Goal: Task Accomplishment & Management: Manage account settings

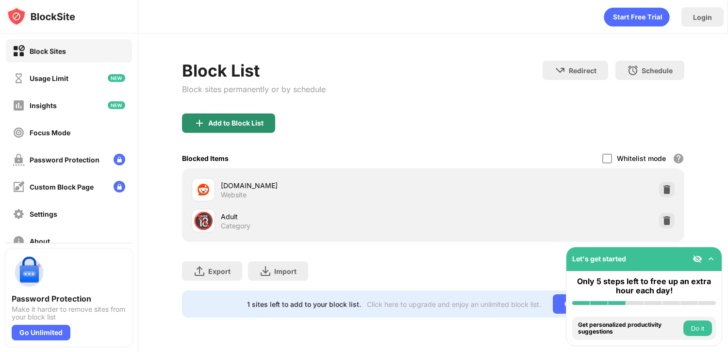
click at [239, 125] on div "Add to Block List" at bounding box center [235, 123] width 55 height 8
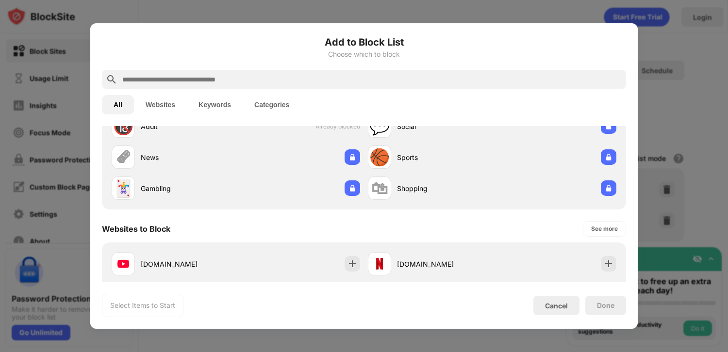
scroll to position [97, 0]
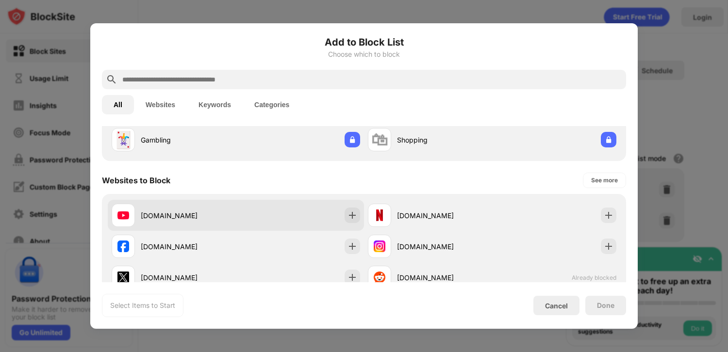
click at [222, 216] on div "[DOMAIN_NAME]" at bounding box center [188, 216] width 95 height 10
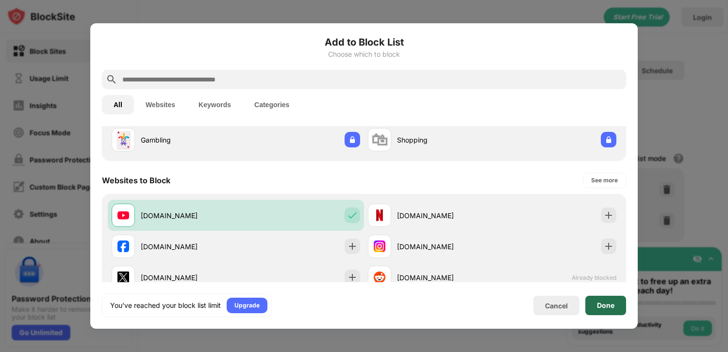
click at [606, 309] on div "Done" at bounding box center [605, 306] width 17 height 8
